Goal: Entertainment & Leisure: Browse casually

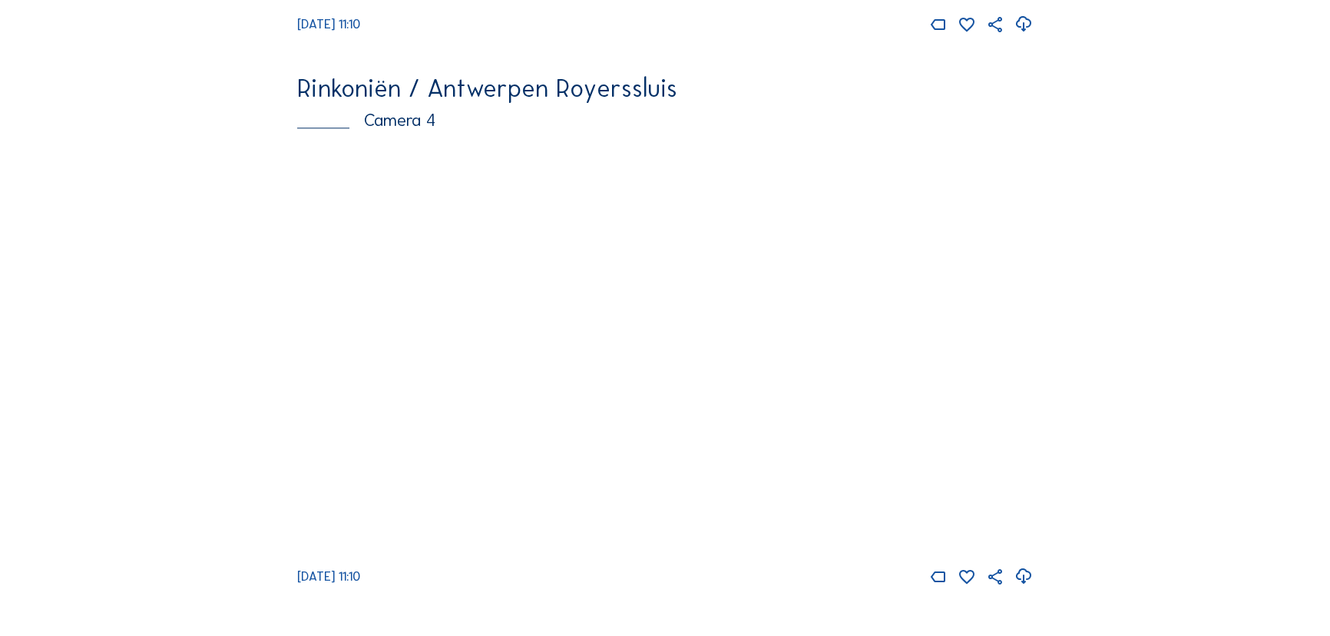
scroll to position [2373, 0]
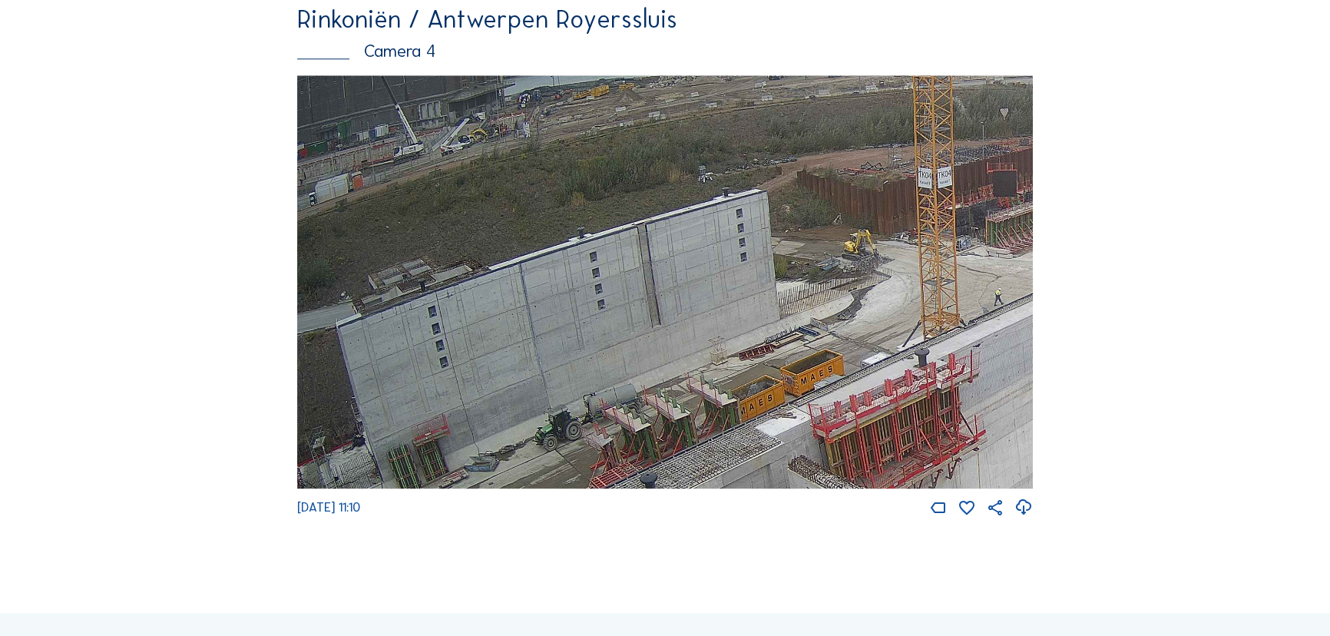
drag, startPoint x: 343, startPoint y: 230, endPoint x: 1332, endPoint y: 407, distance: 1004.8
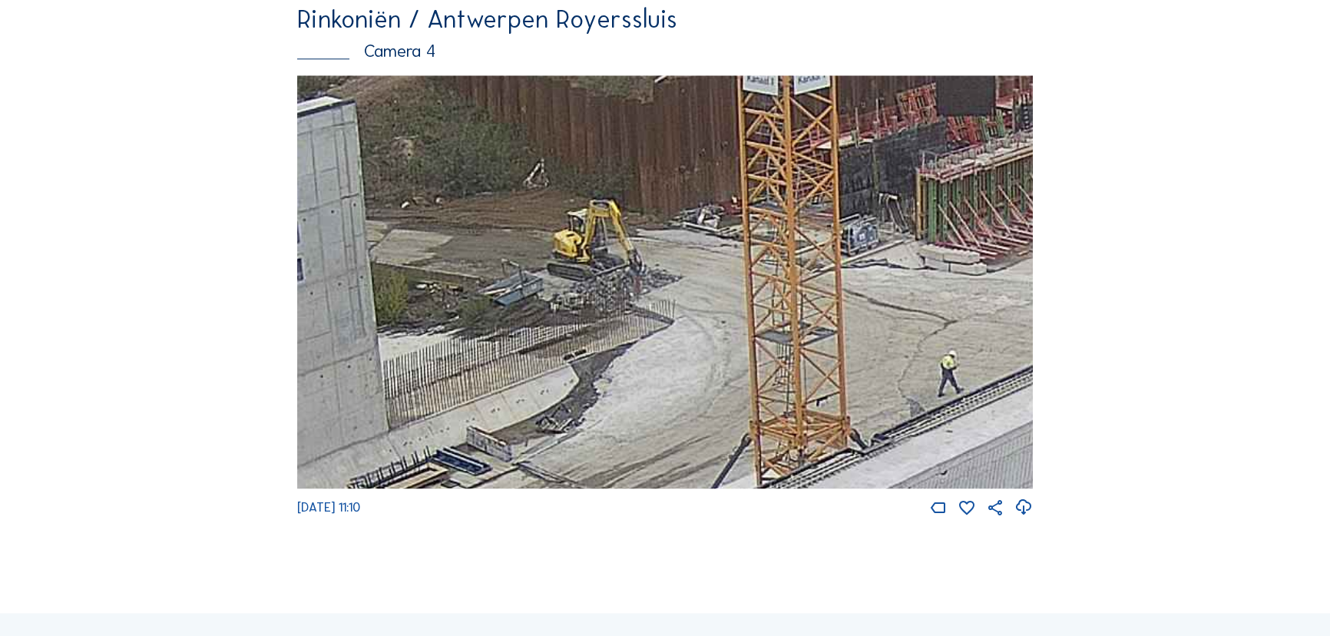
drag, startPoint x: 763, startPoint y: 349, endPoint x: 698, endPoint y: 342, distance: 65.6
click at [698, 342] on img at bounding box center [665, 282] width 736 height 414
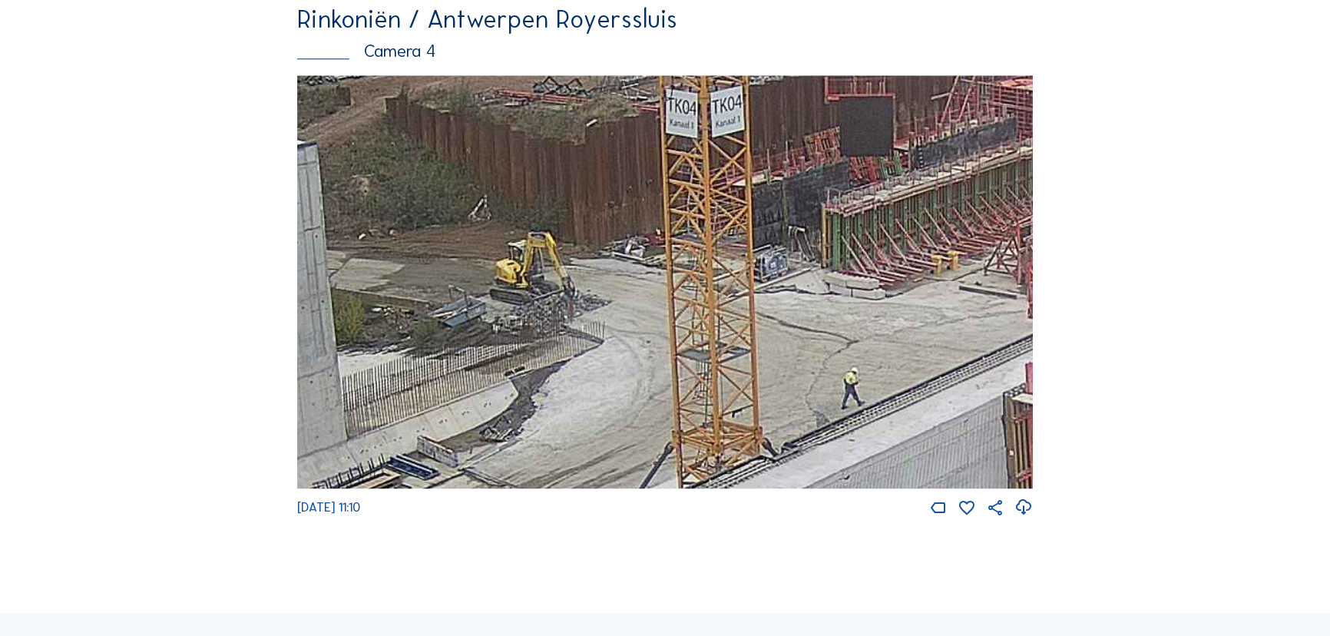
drag, startPoint x: 786, startPoint y: 297, endPoint x: 721, endPoint y: 322, distance: 69.8
click at [721, 322] on img at bounding box center [665, 282] width 736 height 414
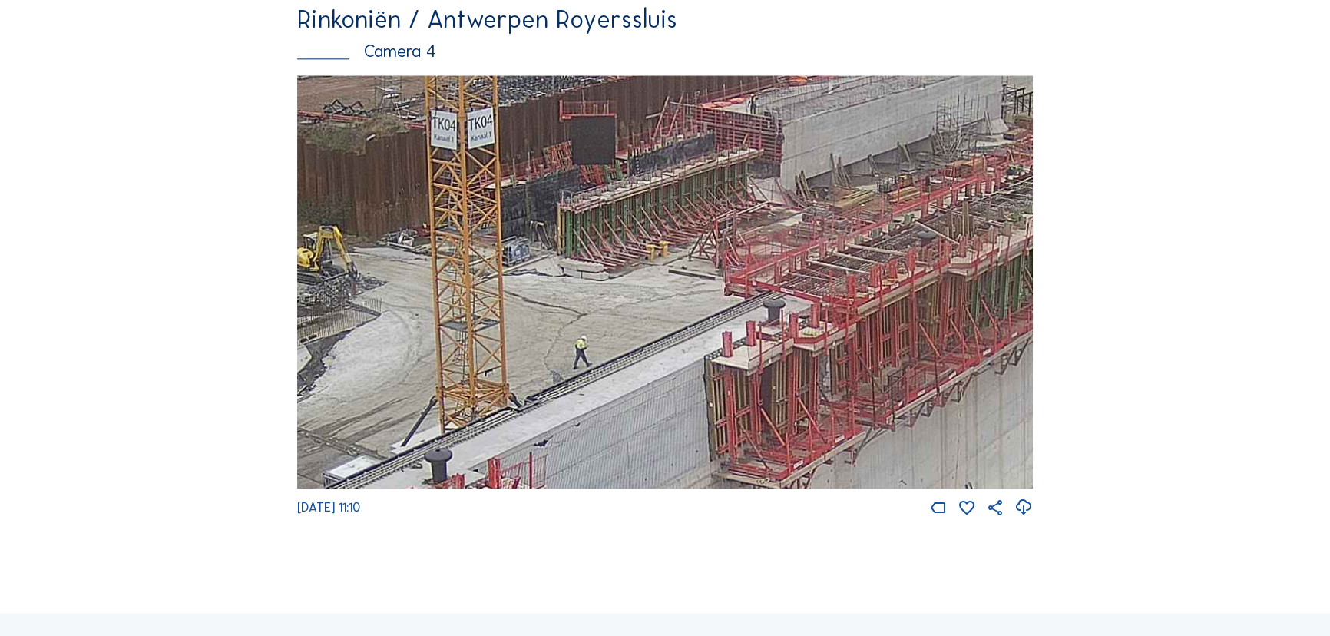
drag, startPoint x: 852, startPoint y: 307, endPoint x: 606, endPoint y: 293, distance: 246.9
click at [606, 293] on img at bounding box center [665, 282] width 736 height 414
drag, startPoint x: 679, startPoint y: 366, endPoint x: 925, endPoint y: 68, distance: 386.1
click at [900, 98] on img at bounding box center [665, 282] width 736 height 414
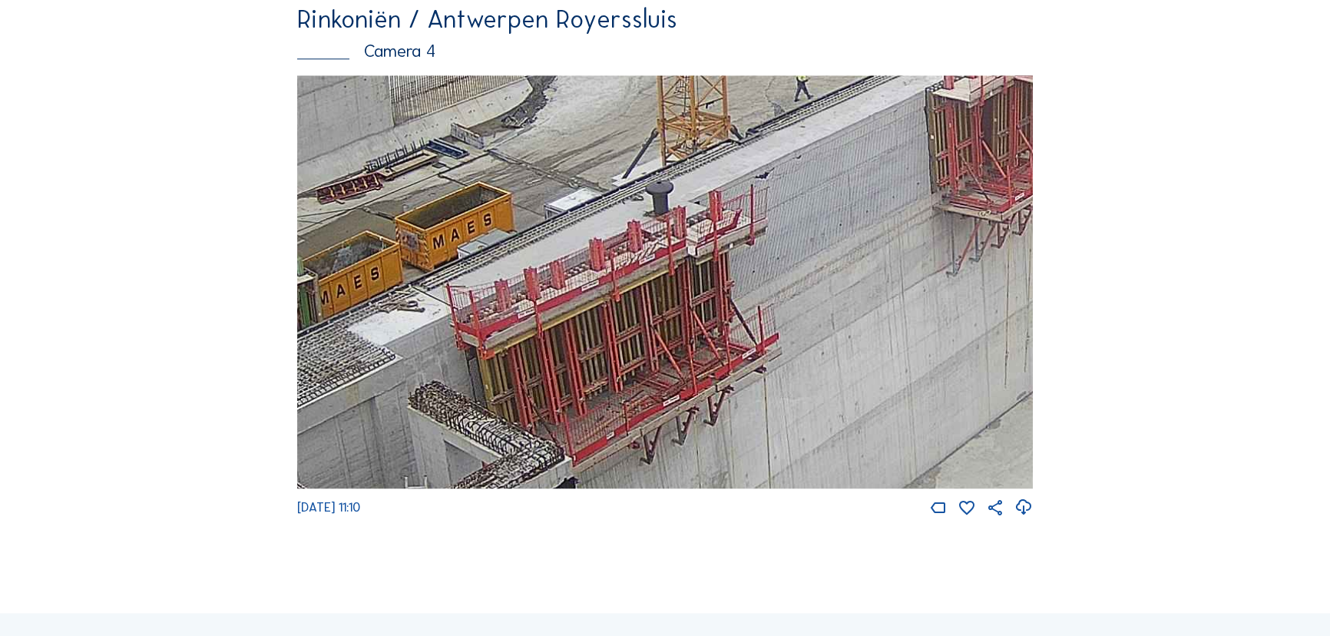
drag, startPoint x: 746, startPoint y: 376, endPoint x: 962, endPoint y: 22, distance: 414.6
click at [961, 32] on div "Rinkoniën / Antwerpen Royerssluis Camera 4 [DATE] 11:10" at bounding box center [665, 262] width 736 height 511
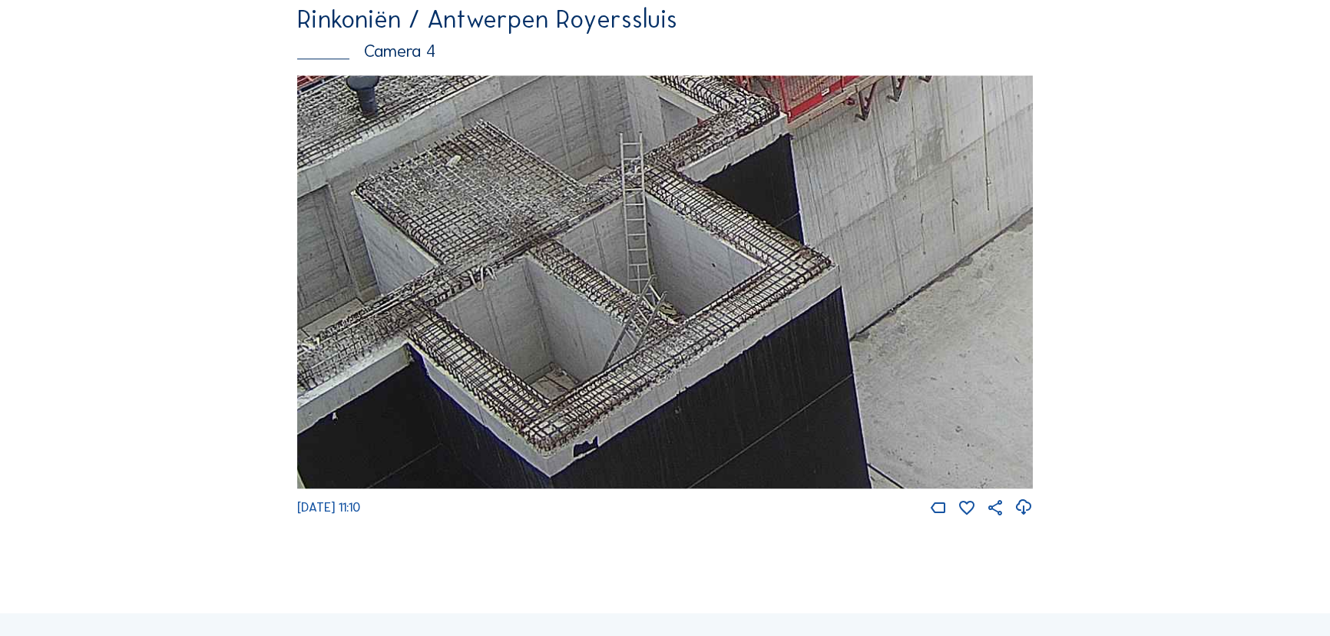
drag, startPoint x: 828, startPoint y: 387, endPoint x: 991, endPoint y: 37, distance: 386.2
click at [991, 37] on div "Rinkoniën / Antwerpen Royerssluis Camera 4 [DATE] 11:10" at bounding box center [665, 262] width 736 height 511
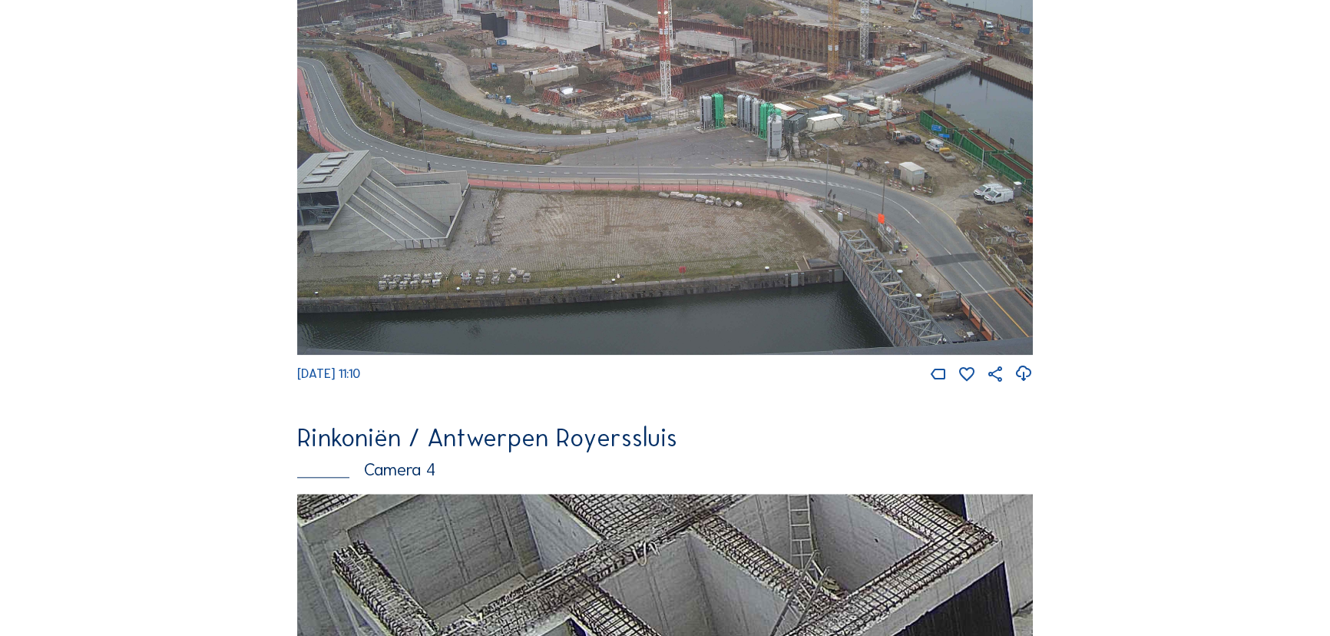
scroll to position [1675, 0]
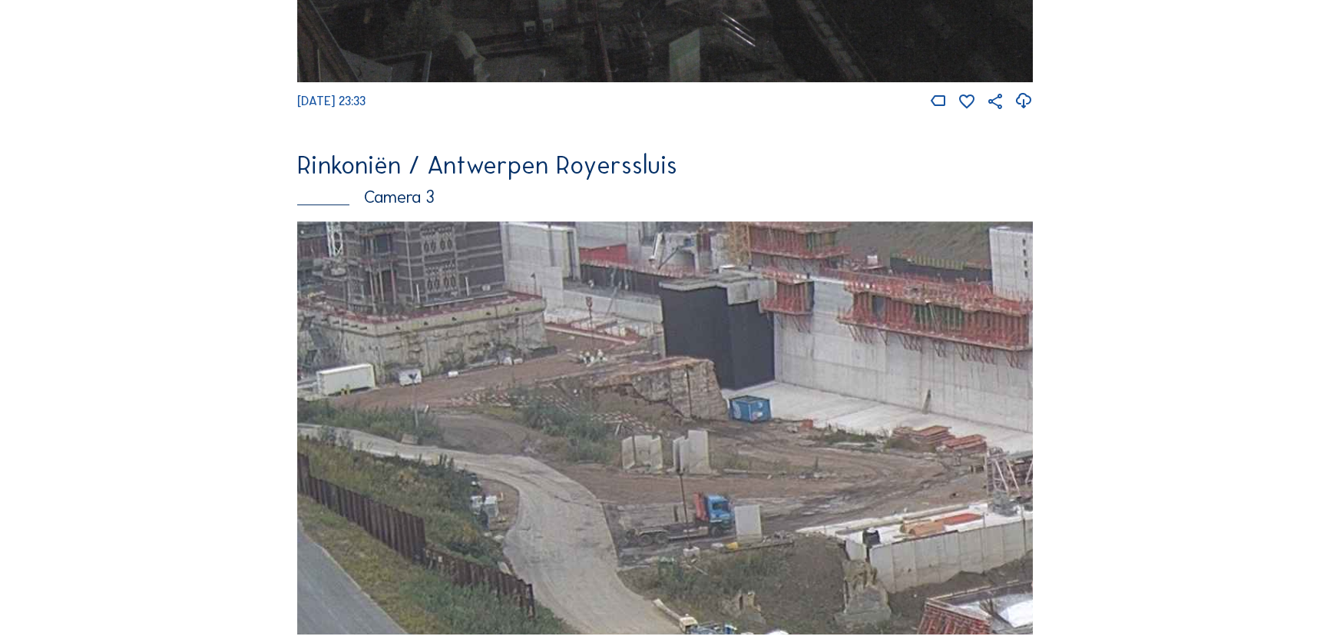
drag, startPoint x: 581, startPoint y: 362, endPoint x: 637, endPoint y: 399, distance: 66.7
click at [637, 399] on img at bounding box center [665, 428] width 736 height 414
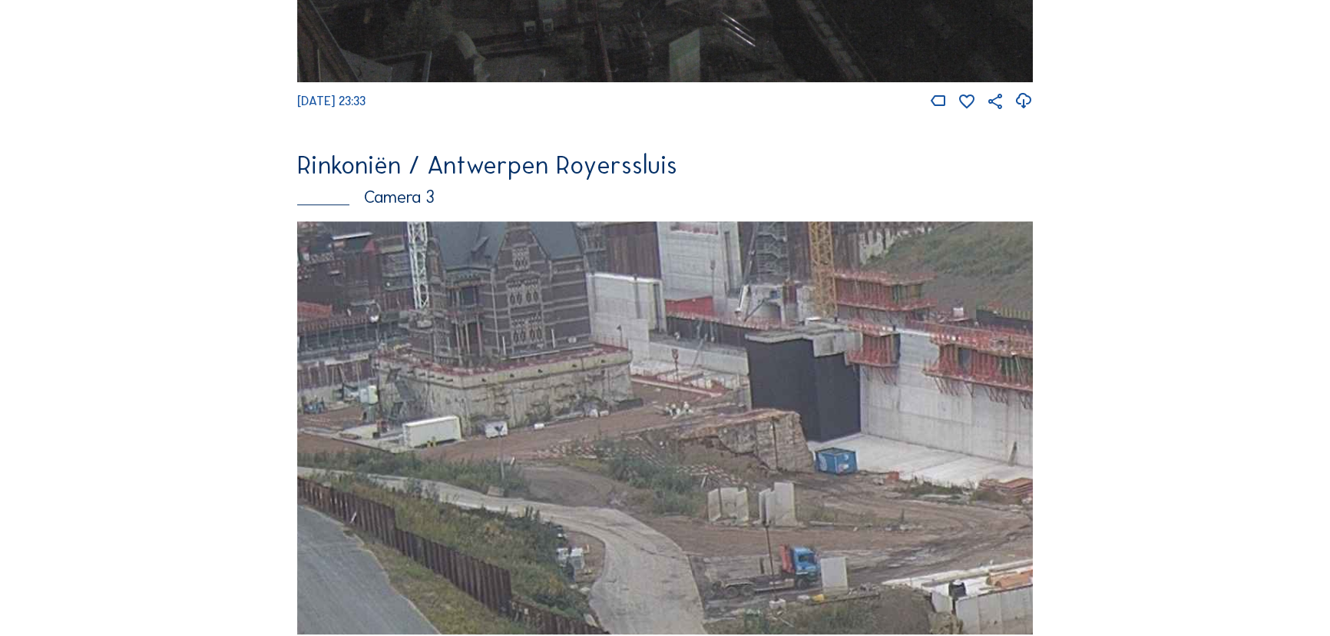
drag, startPoint x: 582, startPoint y: 360, endPoint x: 668, endPoint y: 412, distance: 100.2
click at [668, 412] on img at bounding box center [665, 428] width 736 height 414
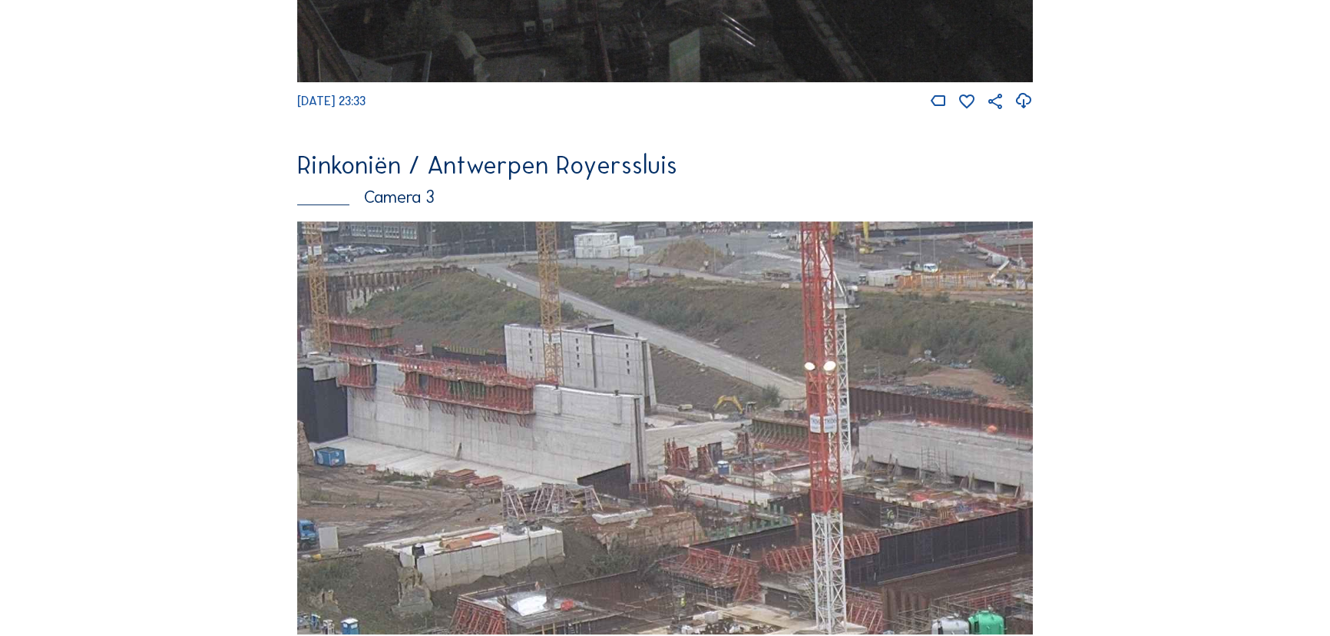
drag, startPoint x: 815, startPoint y: 427, endPoint x: 353, endPoint y: 446, distance: 462.0
click at [353, 446] on img at bounding box center [665, 428] width 736 height 414
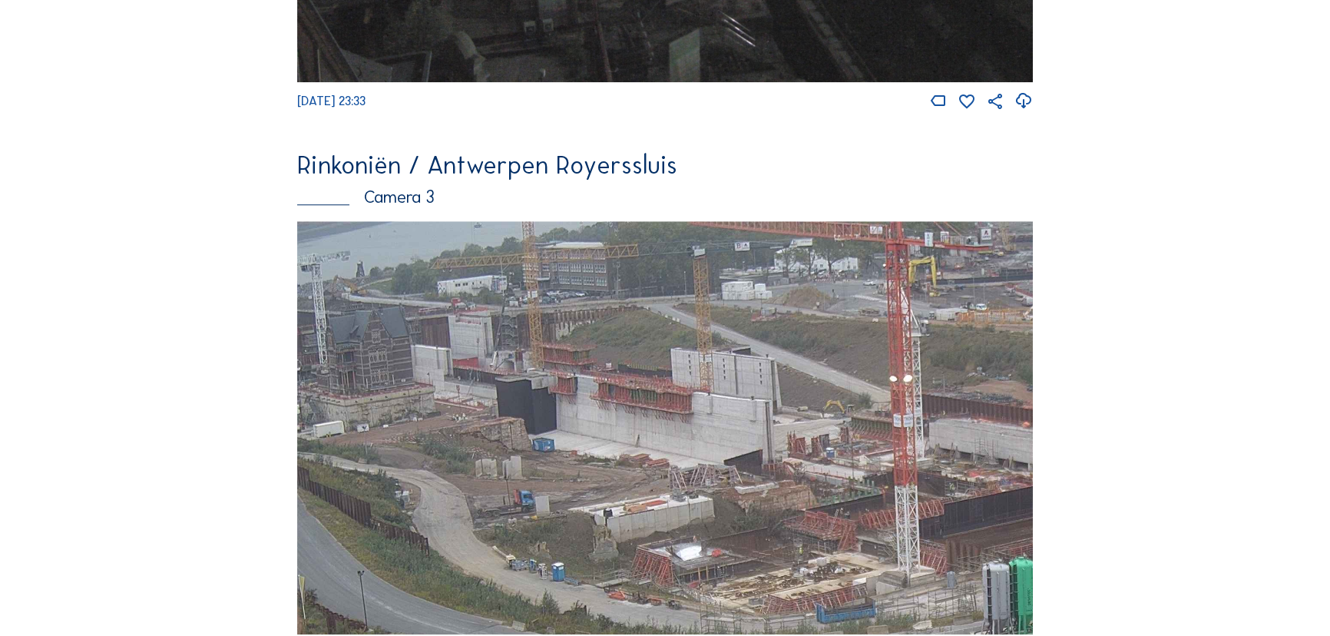
drag, startPoint x: 626, startPoint y: 442, endPoint x: 727, endPoint y: 443, distance: 101.4
click at [727, 443] on img at bounding box center [665, 428] width 736 height 414
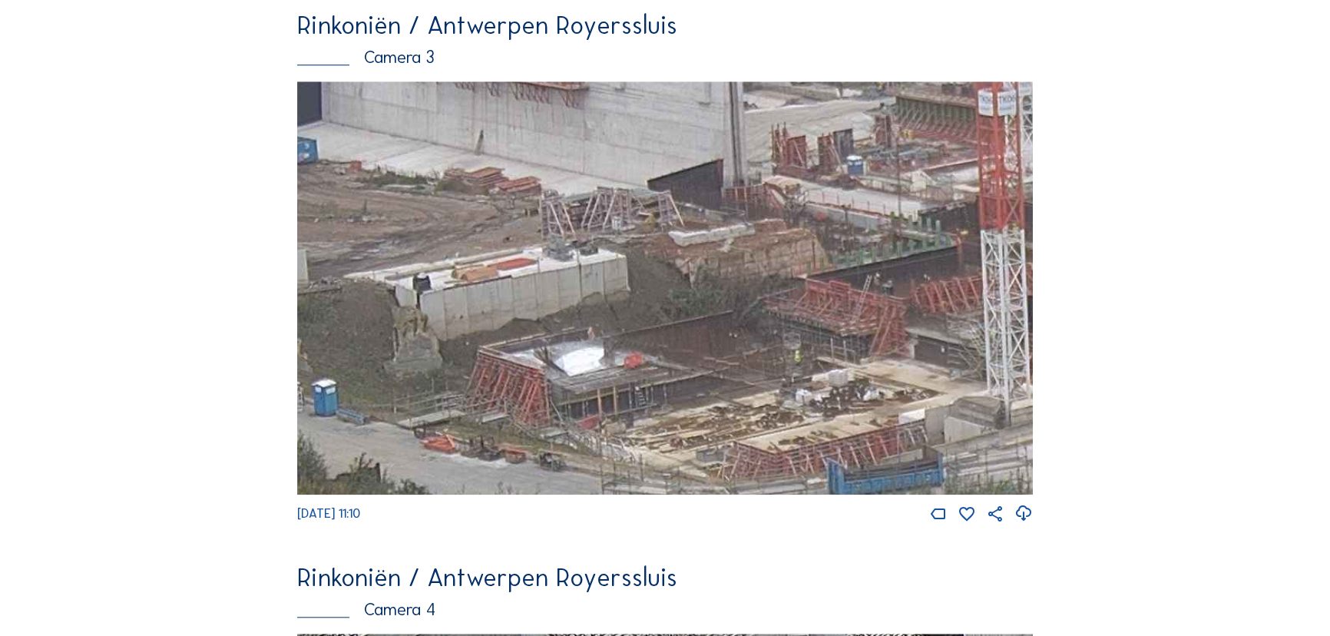
drag, startPoint x: 727, startPoint y: 454, endPoint x: 709, endPoint y: 411, distance: 46.5
click at [709, 411] on img at bounding box center [665, 288] width 736 height 414
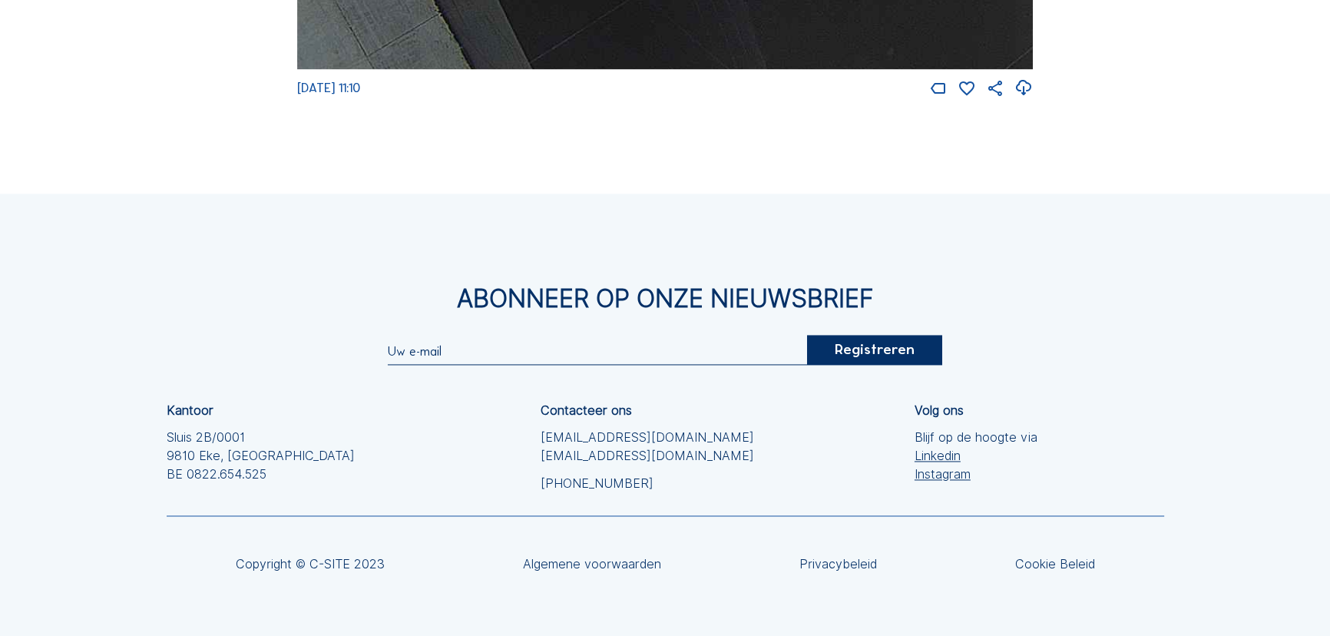
scroll to position [2373, 0]
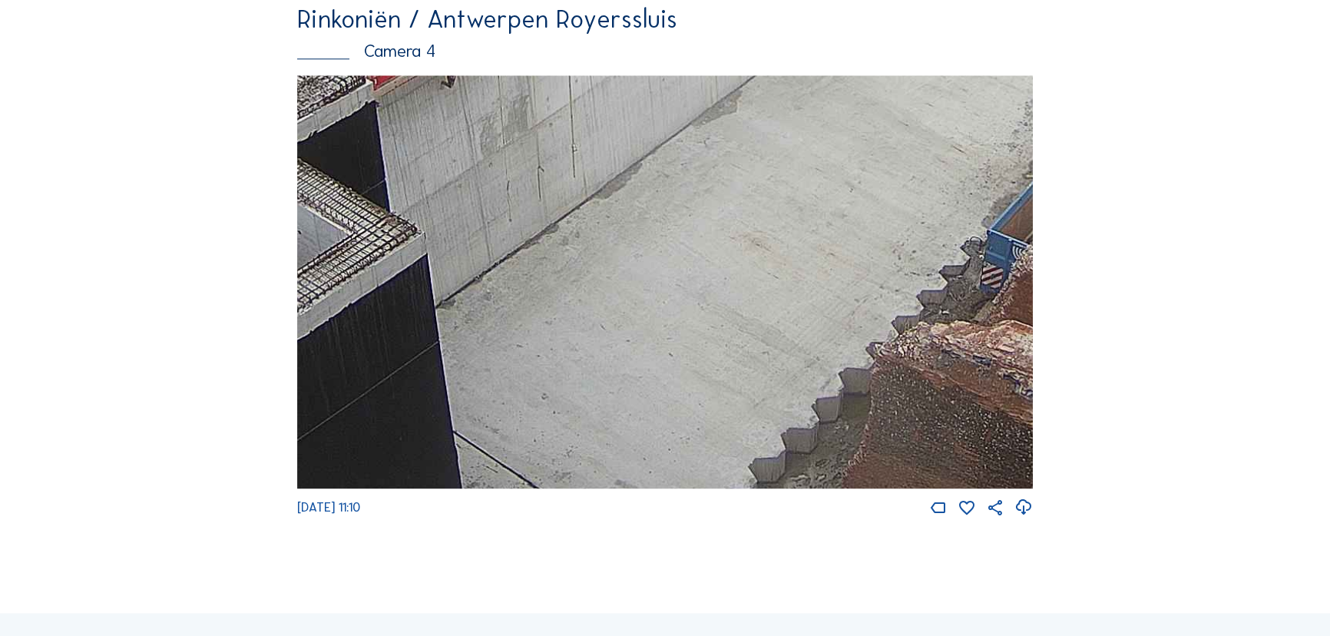
drag, startPoint x: 906, startPoint y: 300, endPoint x: 290, endPoint y: 430, distance: 630.4
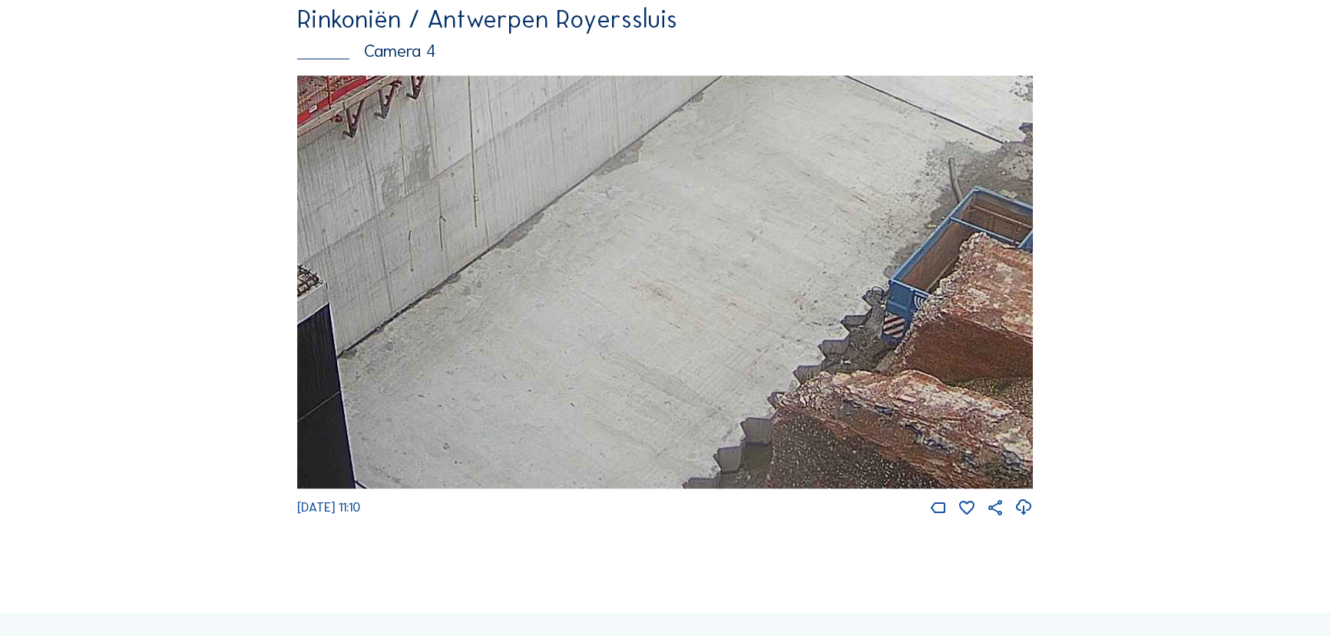
drag, startPoint x: 842, startPoint y: 224, endPoint x: 526, endPoint y: 611, distance: 499.3
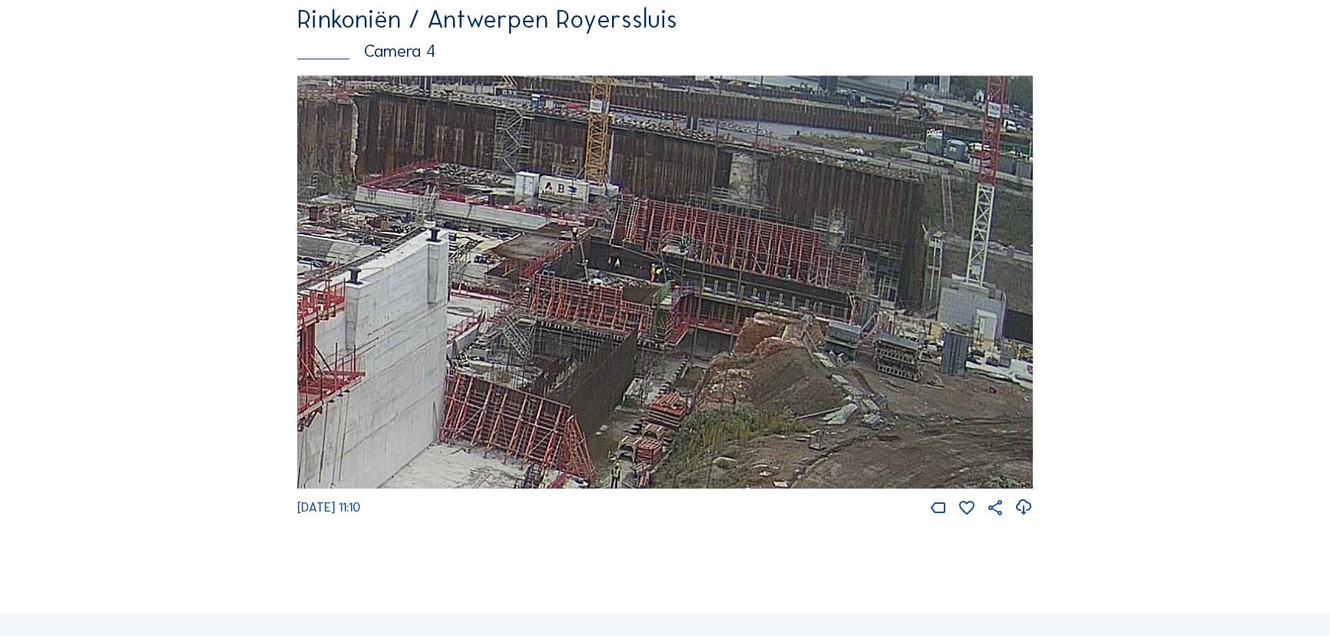
drag, startPoint x: 846, startPoint y: 233, endPoint x: 384, endPoint y: 607, distance: 594.2
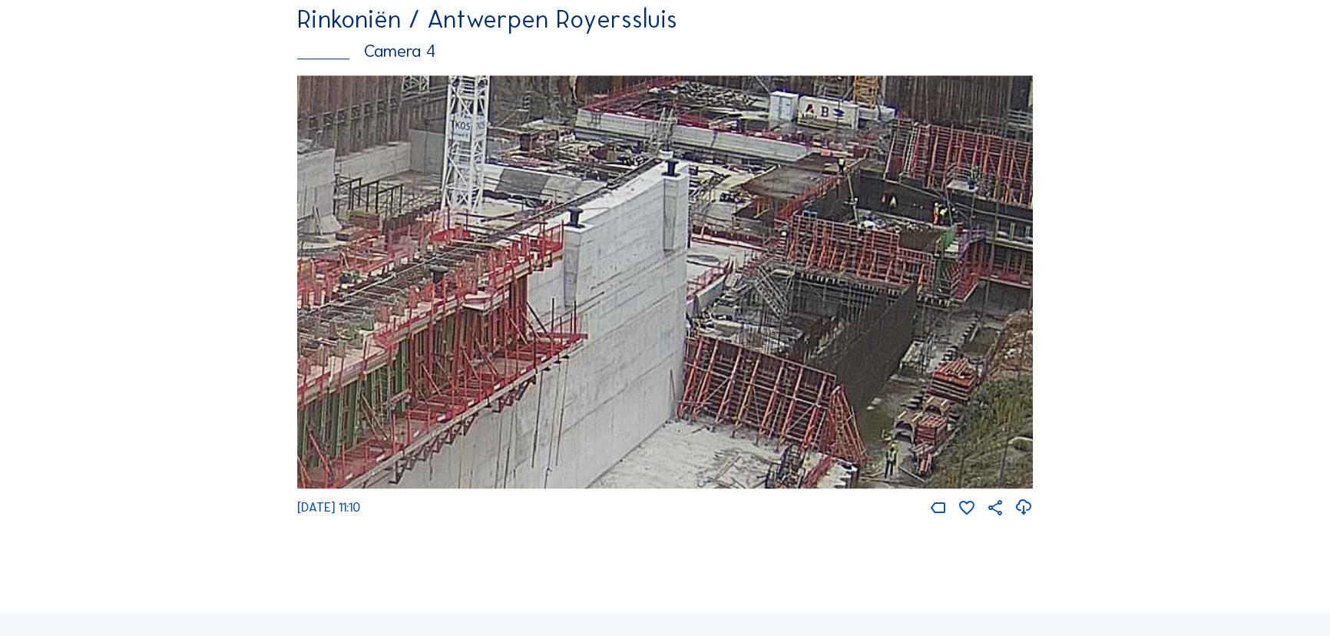
drag, startPoint x: 680, startPoint y: 430, endPoint x: 913, endPoint y: 403, distance: 235.0
click at [913, 403] on img at bounding box center [665, 282] width 736 height 414
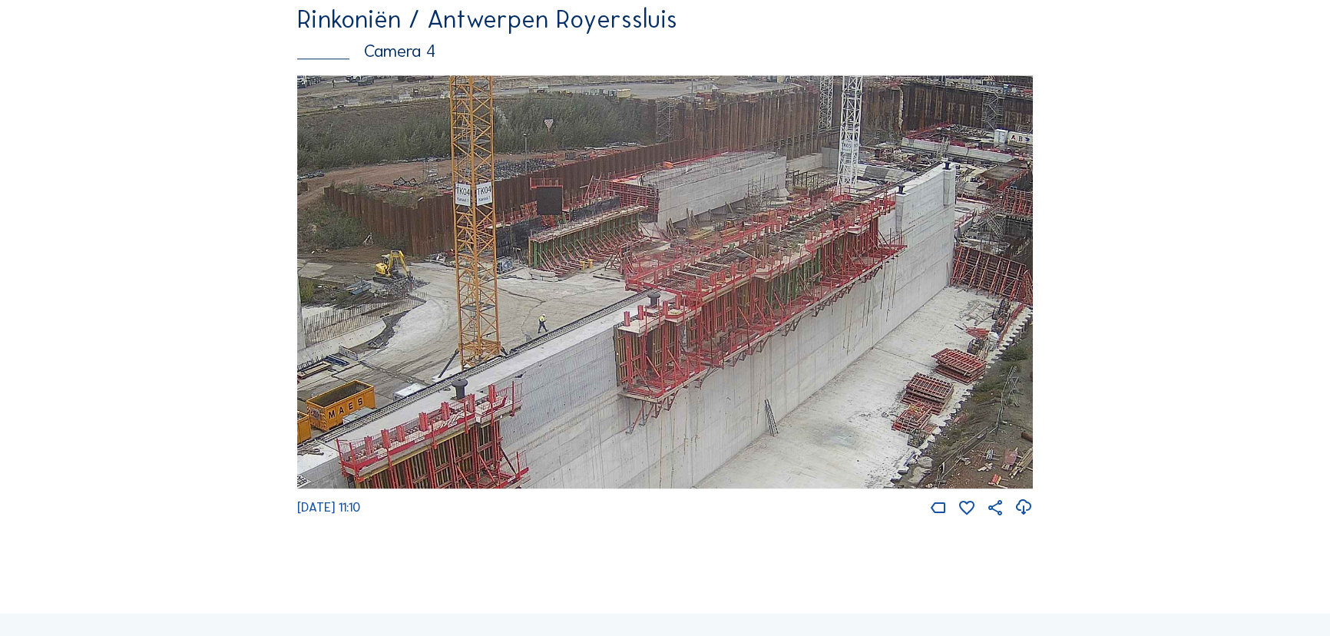
drag, startPoint x: 684, startPoint y: 285, endPoint x: 700, endPoint y: 276, distance: 17.9
click at [700, 276] on img at bounding box center [665, 282] width 736 height 414
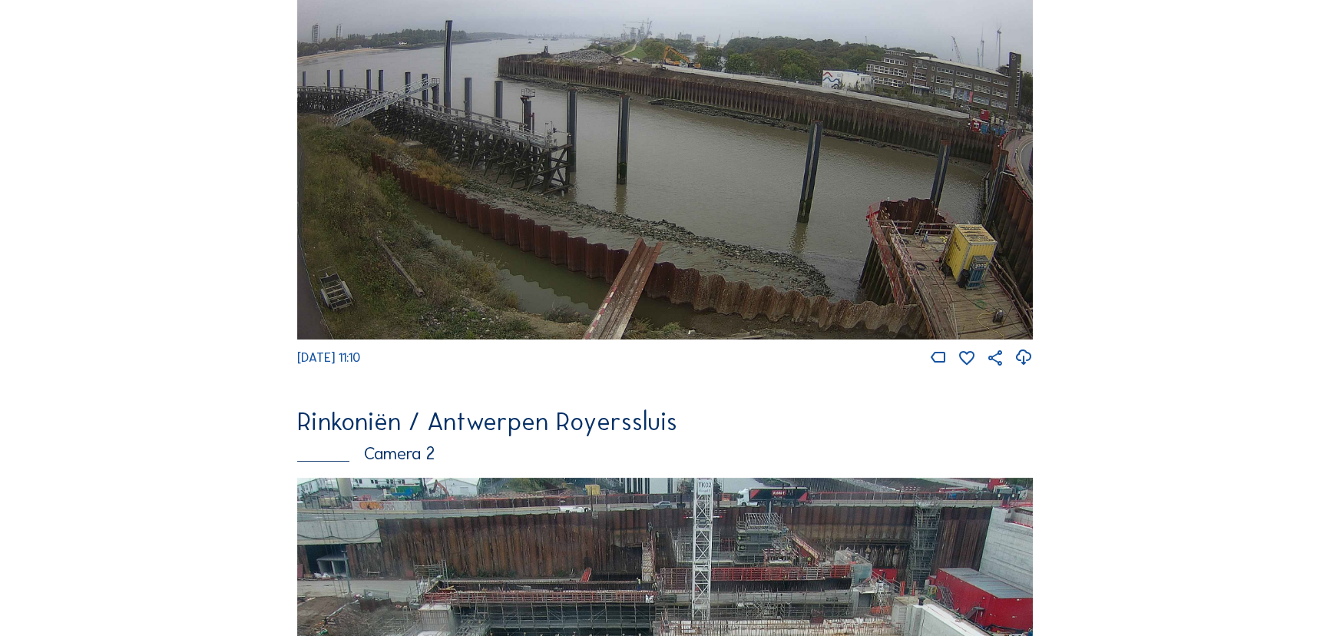
scroll to position [0, 0]
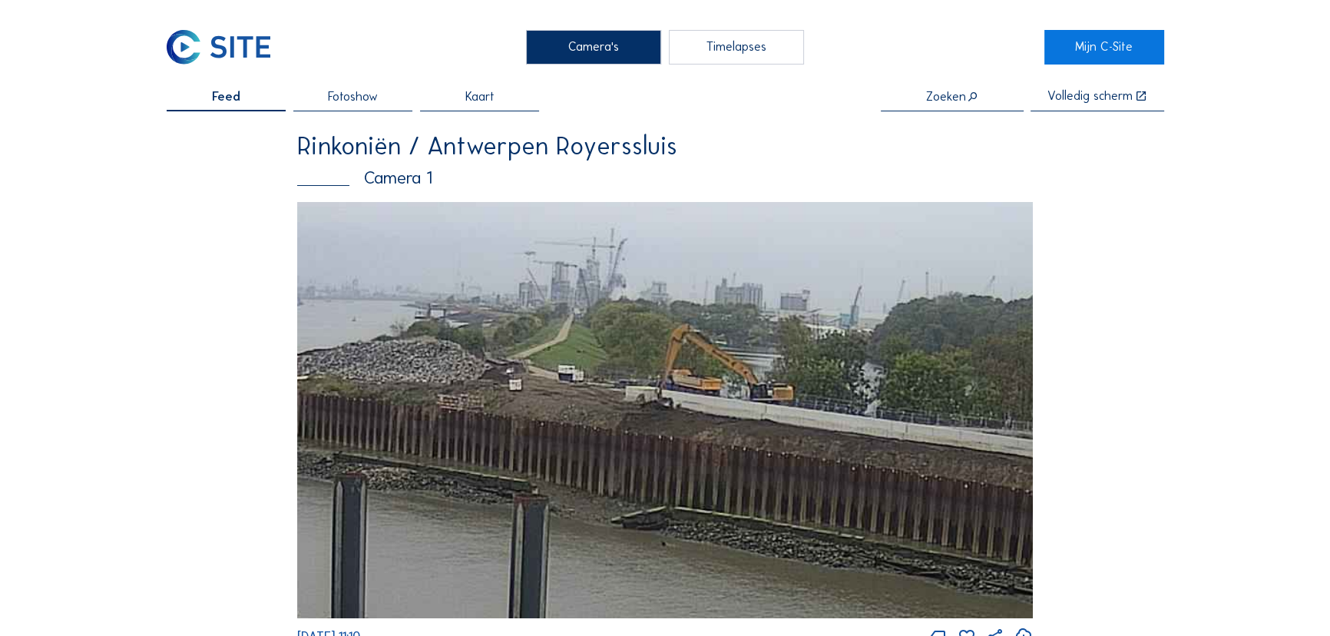
drag, startPoint x: 683, startPoint y: 391, endPoint x: 885, endPoint y: 487, distance: 223.6
click at [883, 481] on img at bounding box center [665, 410] width 736 height 416
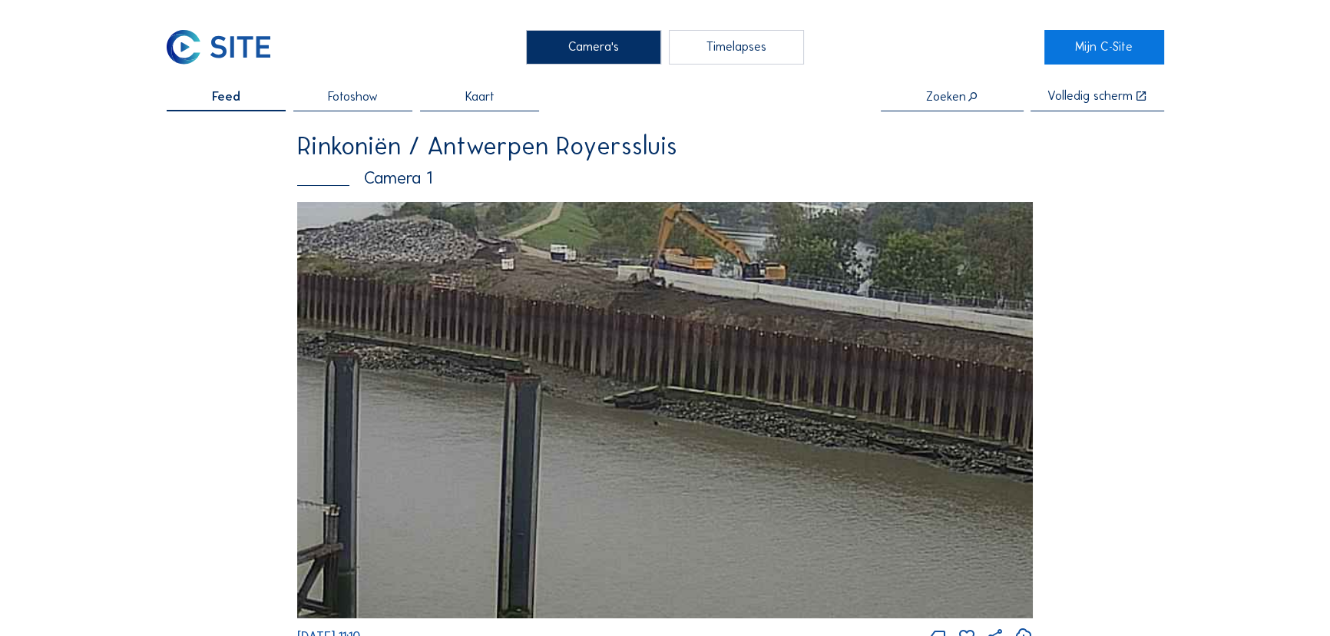
drag, startPoint x: 889, startPoint y: 492, endPoint x: 852, endPoint y: 333, distance: 163.8
click at [862, 339] on img at bounding box center [665, 410] width 736 height 416
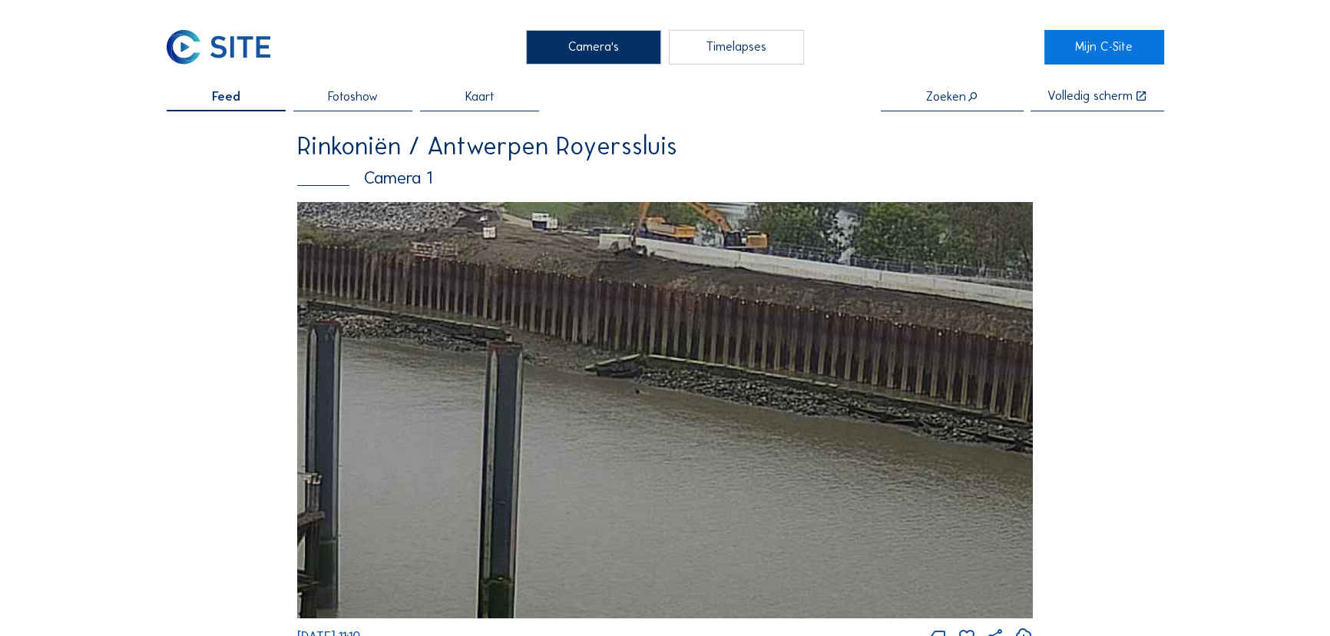
drag, startPoint x: 827, startPoint y: 518, endPoint x: 706, endPoint y: 294, distance: 255.0
click at [709, 296] on img at bounding box center [665, 410] width 736 height 416
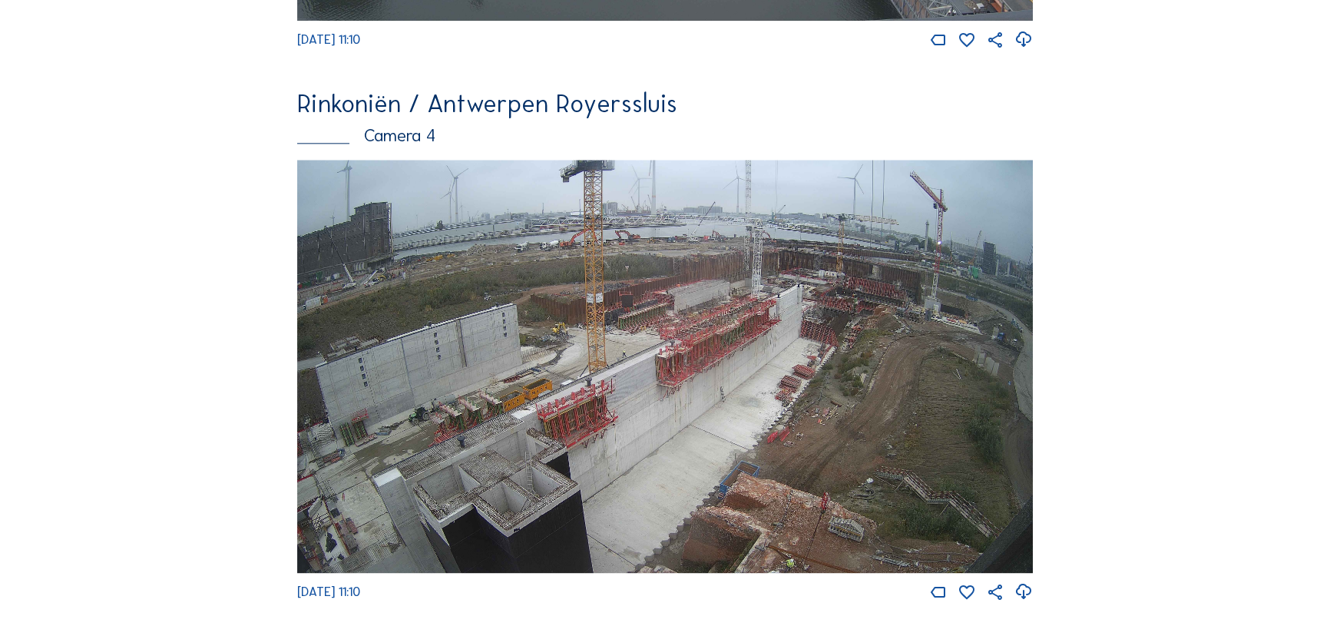
scroll to position [2373, 0]
